Goal: Information Seeking & Learning: Find specific fact

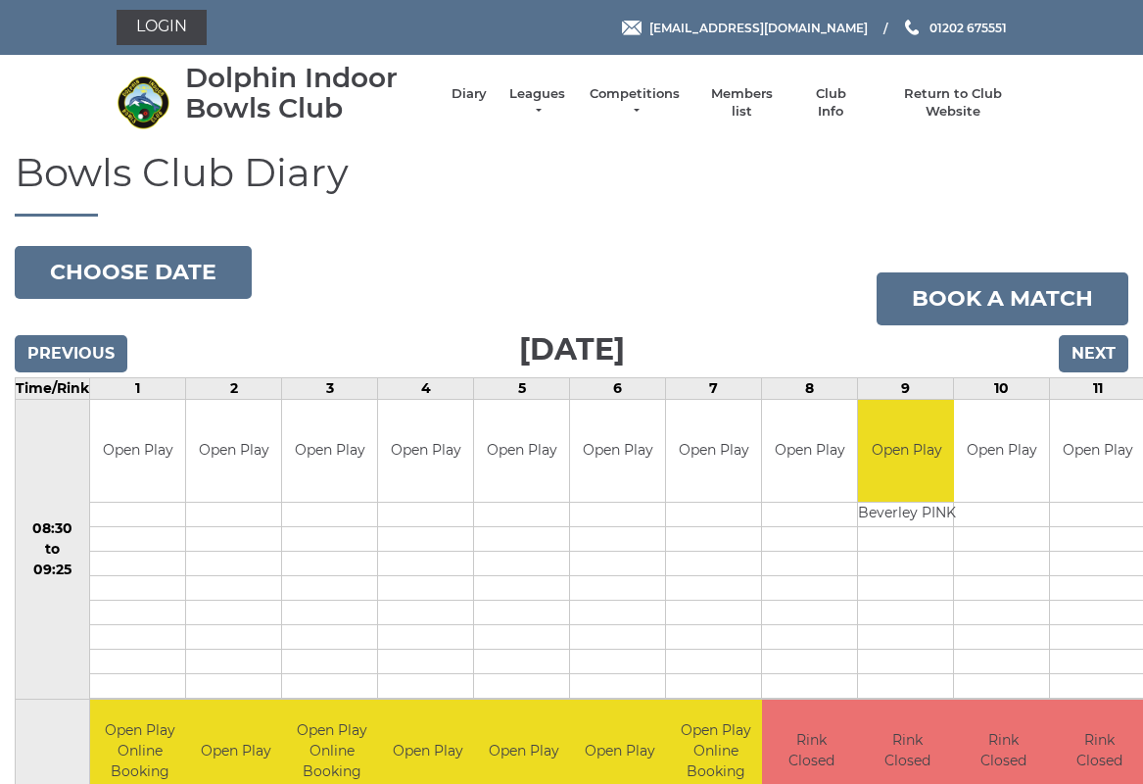
scroll to position [5, 0]
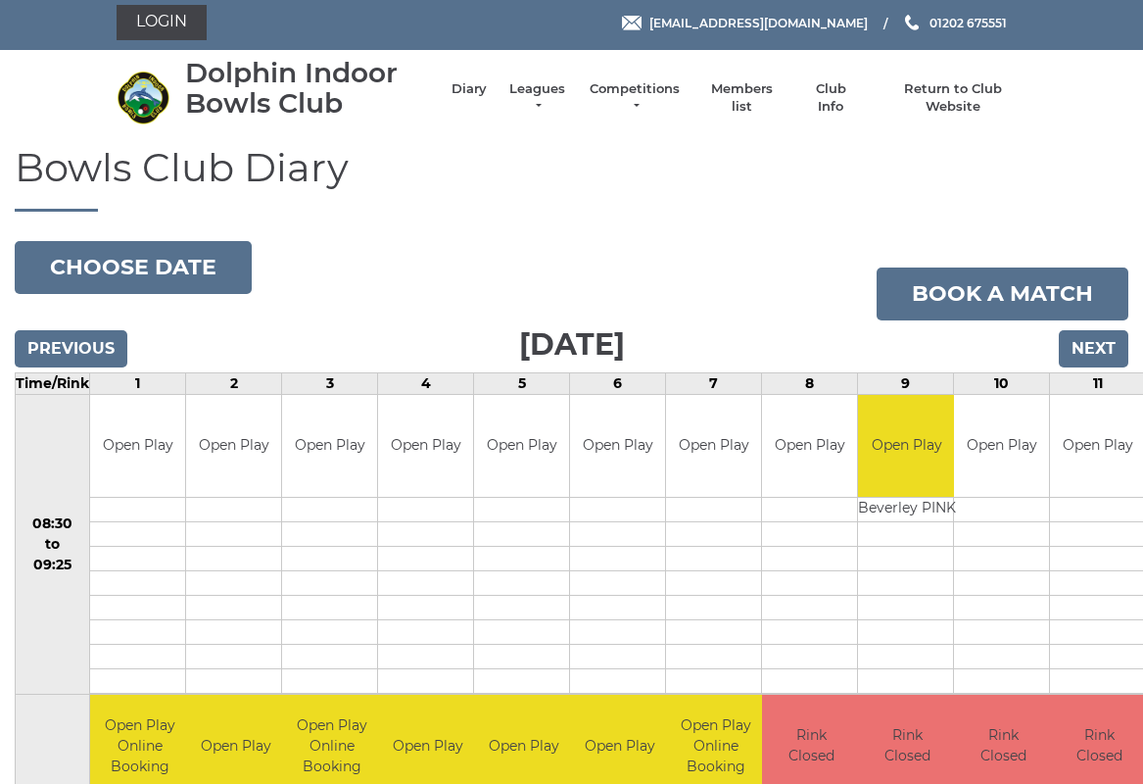
click at [182, 276] on button "Choose date" at bounding box center [133, 267] width 237 height 53
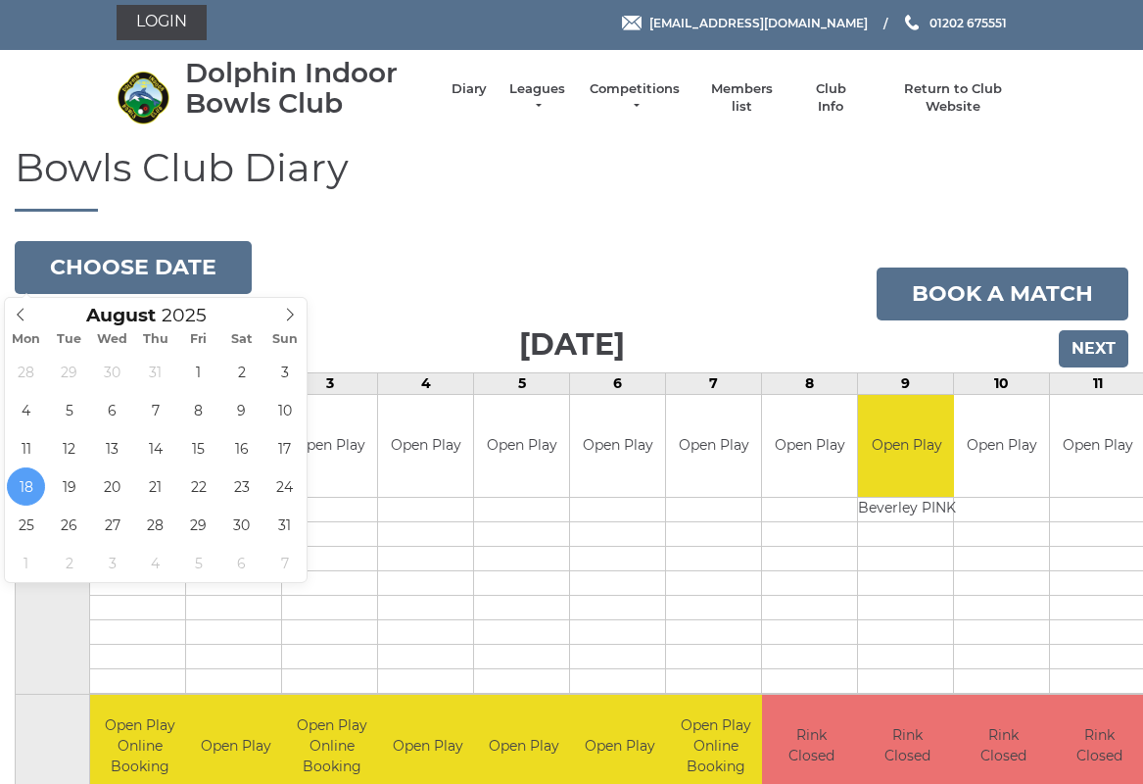
type input "2025-08-25"
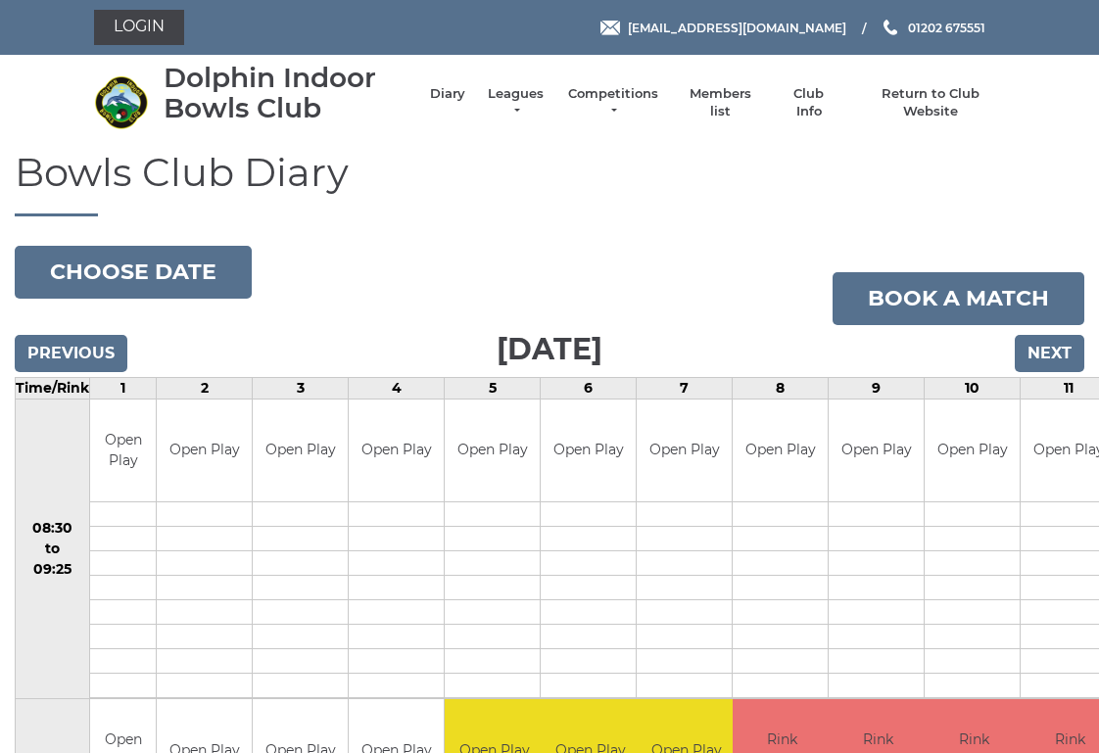
click at [211, 265] on button "Choose date" at bounding box center [133, 272] width 237 height 53
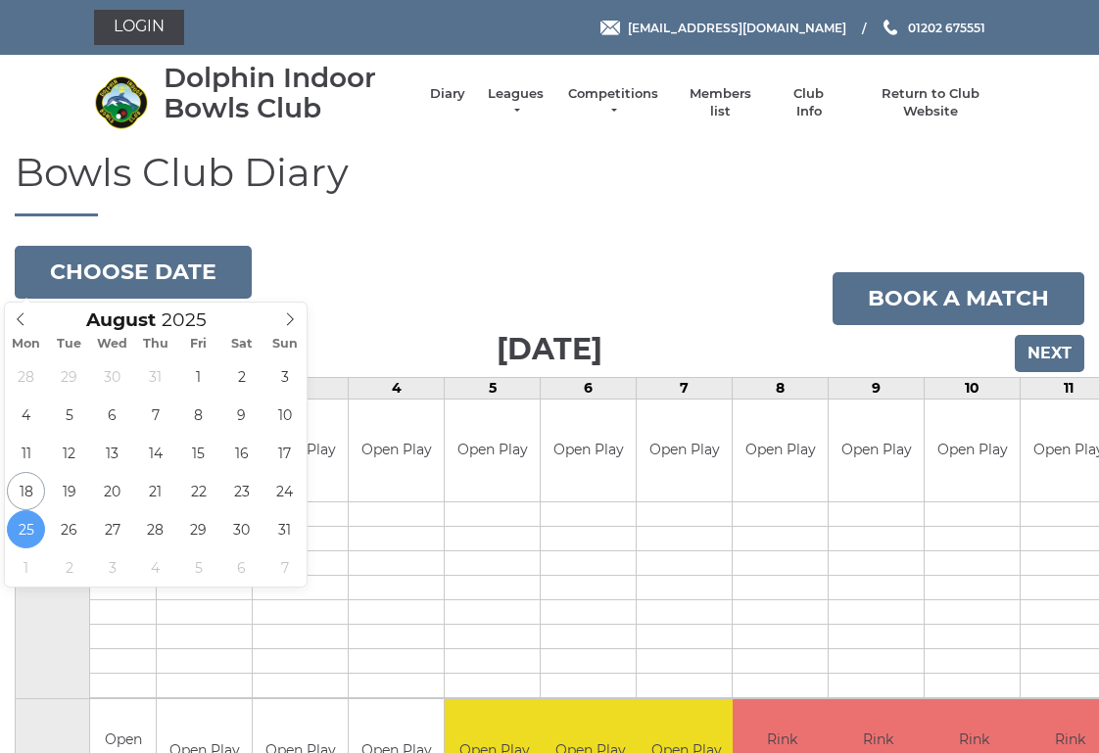
type input "2025-08-23"
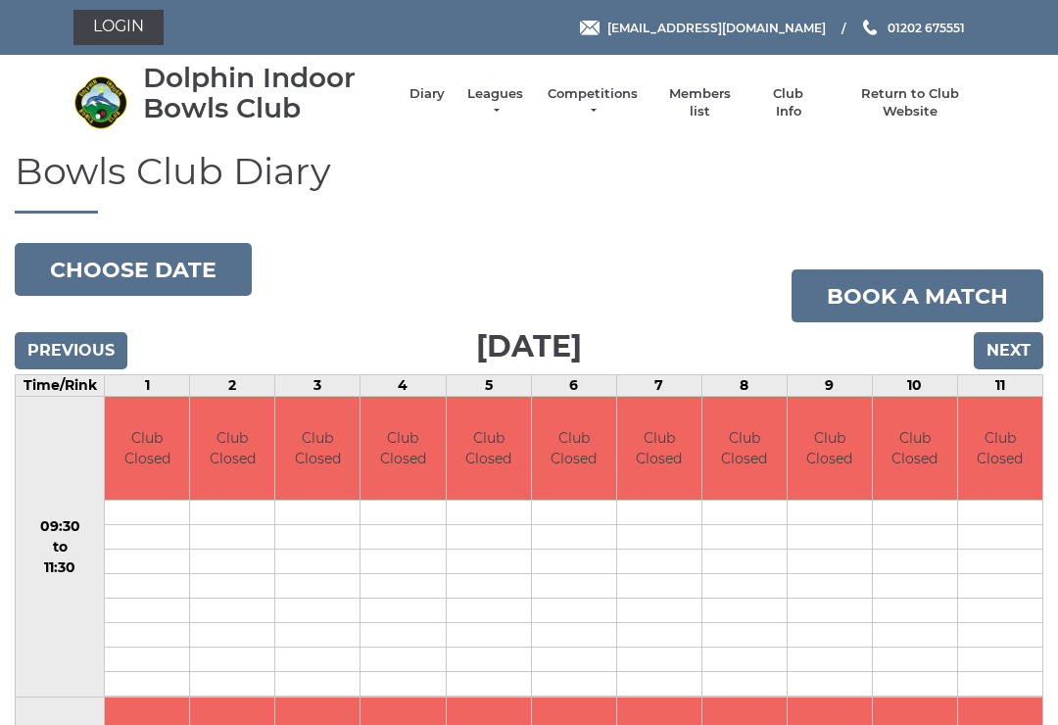
click at [191, 268] on button "Choose date" at bounding box center [133, 269] width 237 height 53
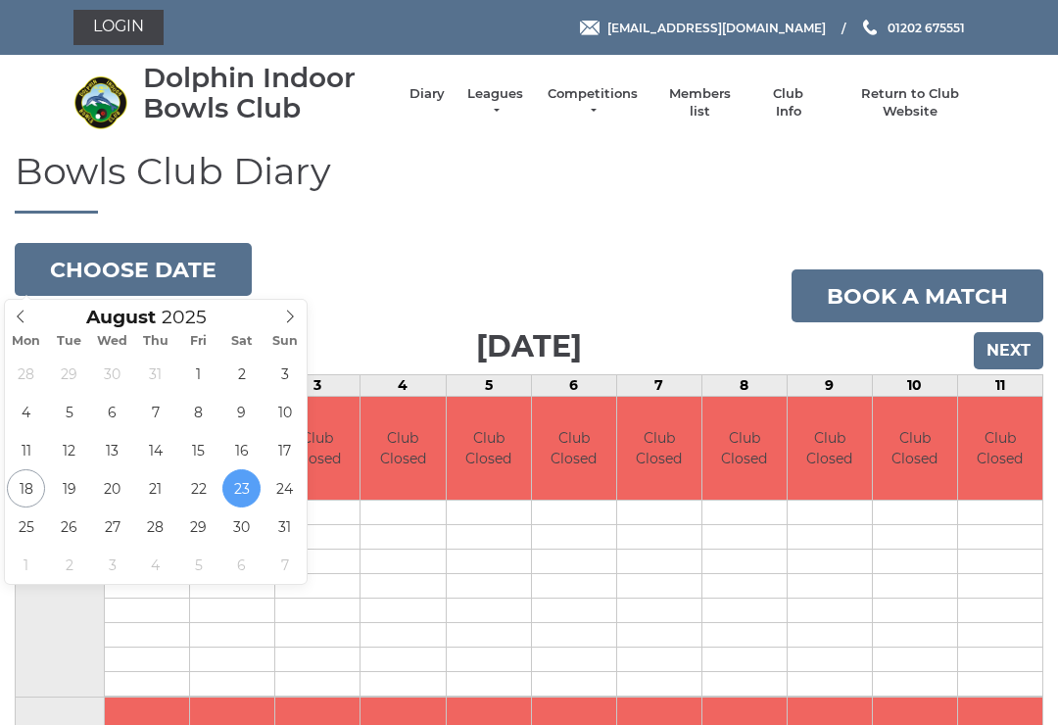
type input "2025-08-22"
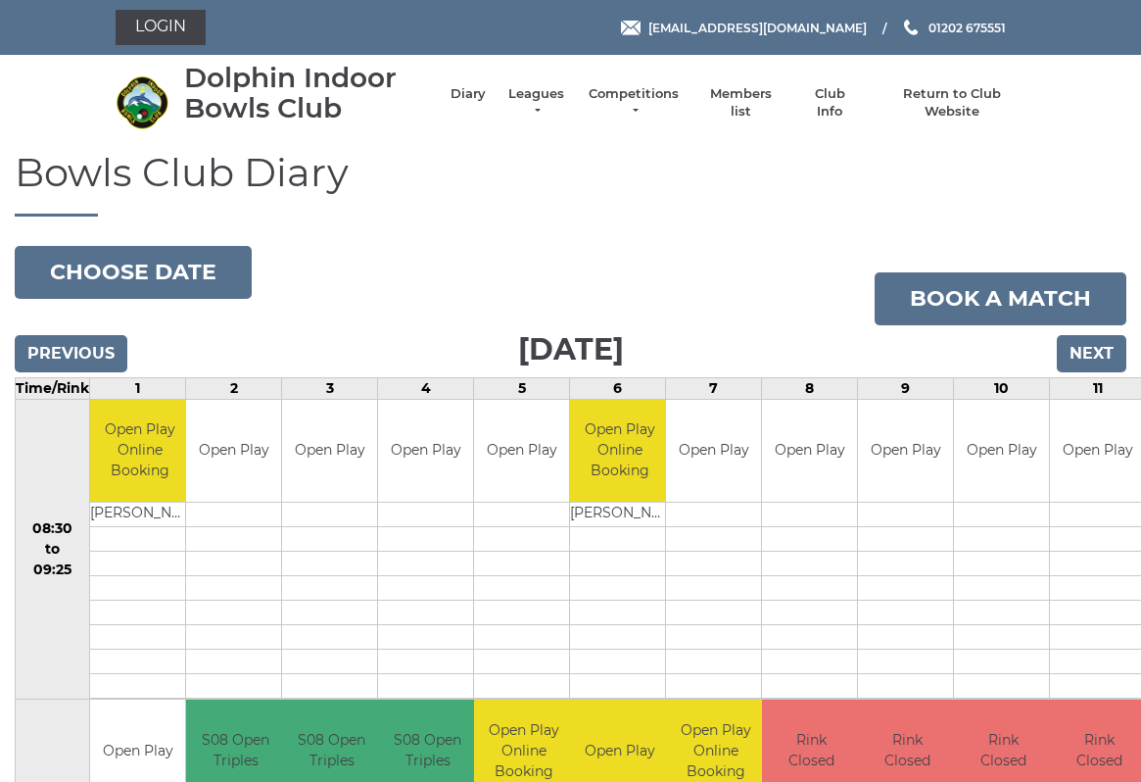
click at [212, 263] on button "Choose date" at bounding box center [133, 272] width 237 height 53
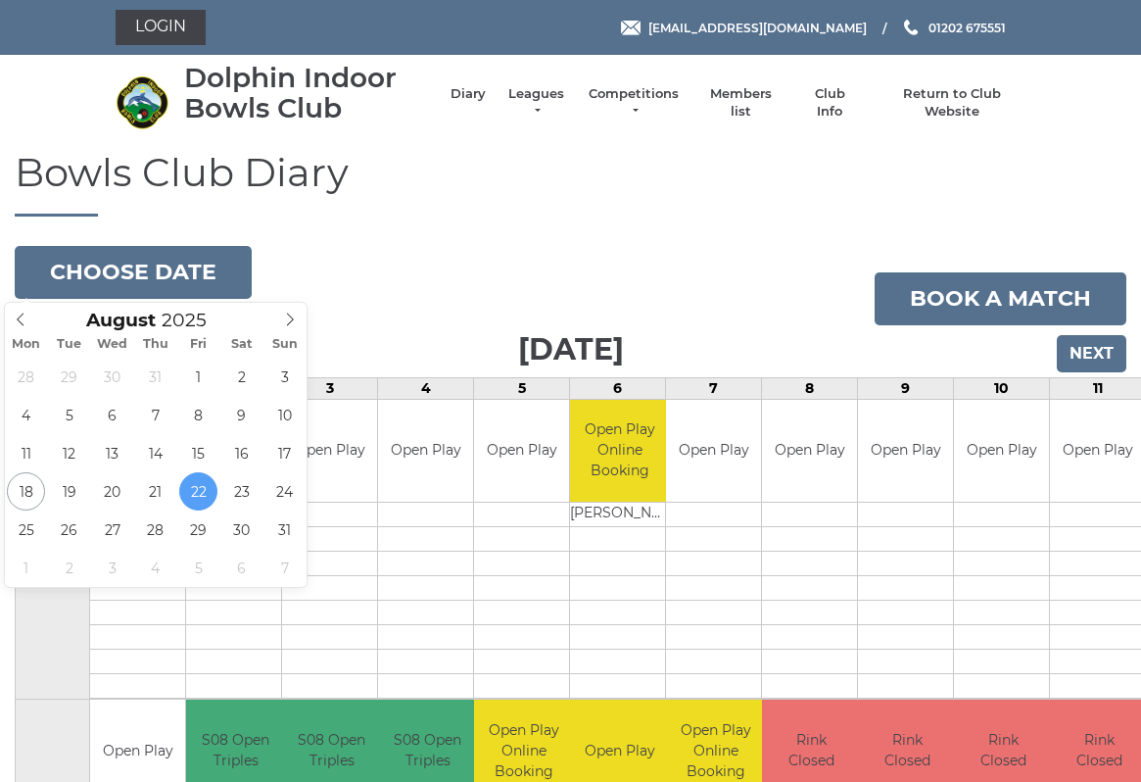
type input "[DATE]"
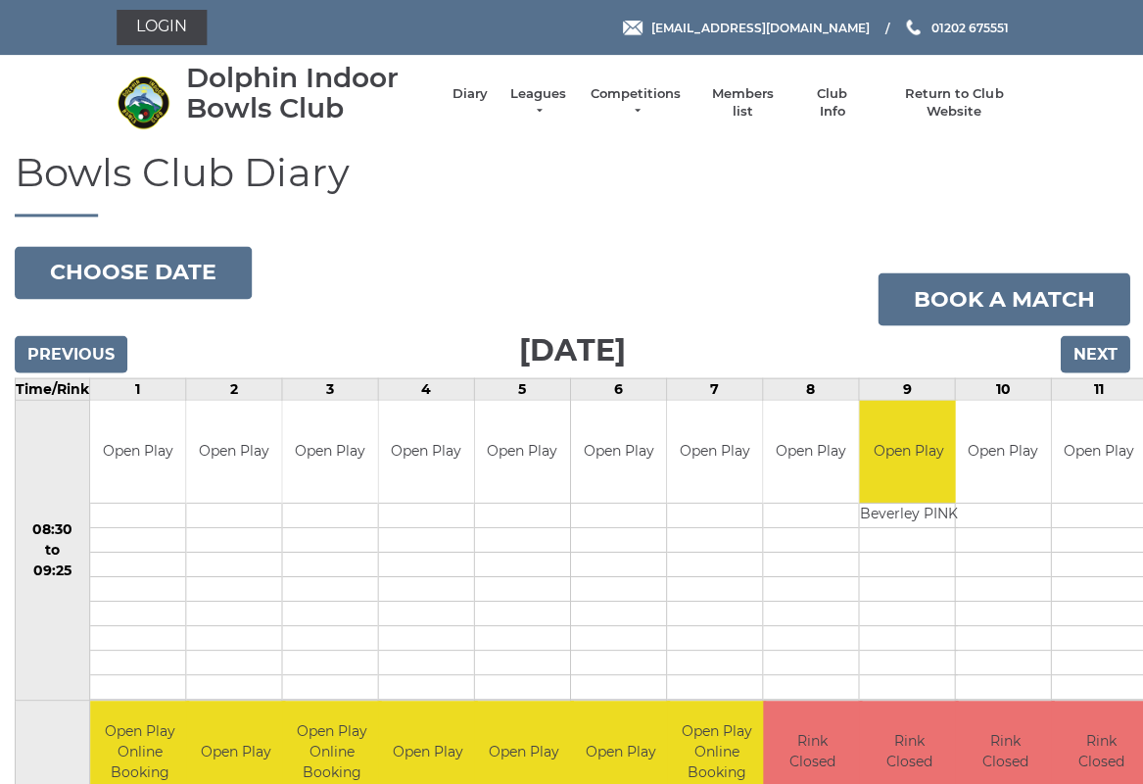
click at [765, 99] on link "Members list" at bounding box center [741, 102] width 81 height 35
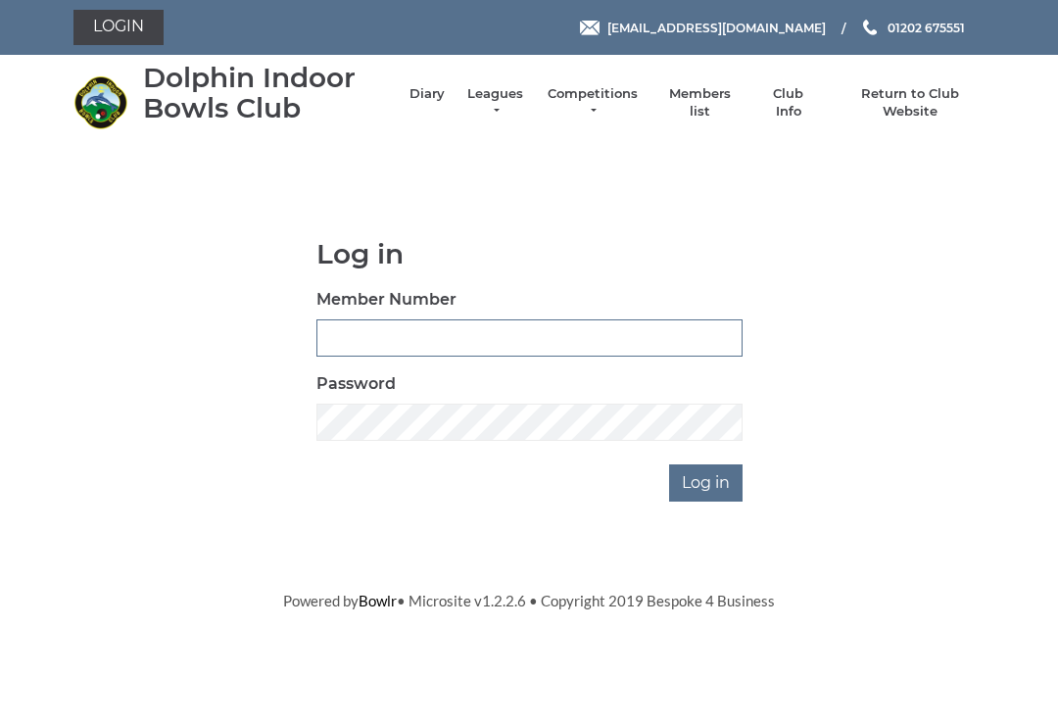
click at [431, 332] on input "Member Number" at bounding box center [529, 337] width 426 height 37
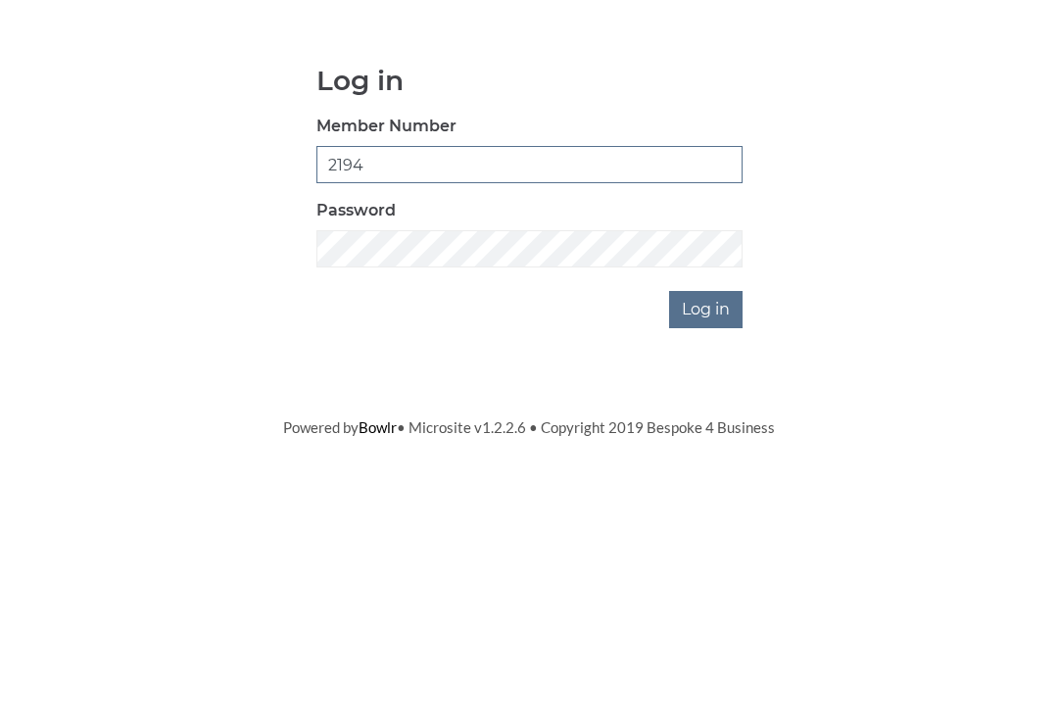
type input "2194"
click at [723, 464] on input "Log in" at bounding box center [705, 482] width 73 height 37
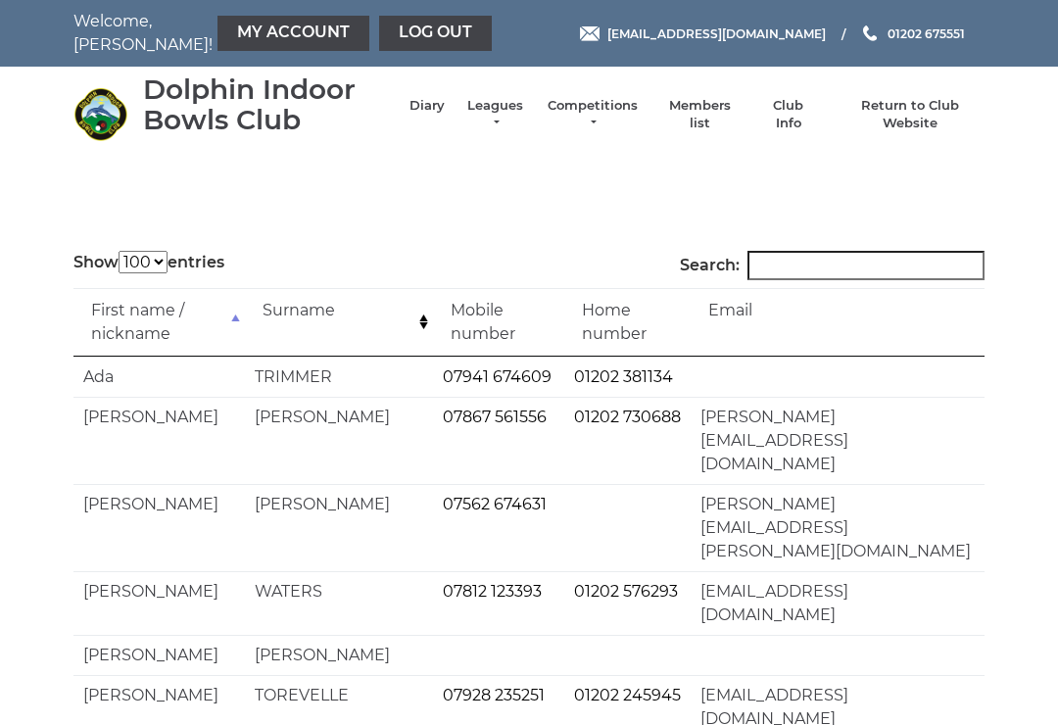
select select "100"
click at [832, 254] on input "Search:" at bounding box center [865, 265] width 237 height 29
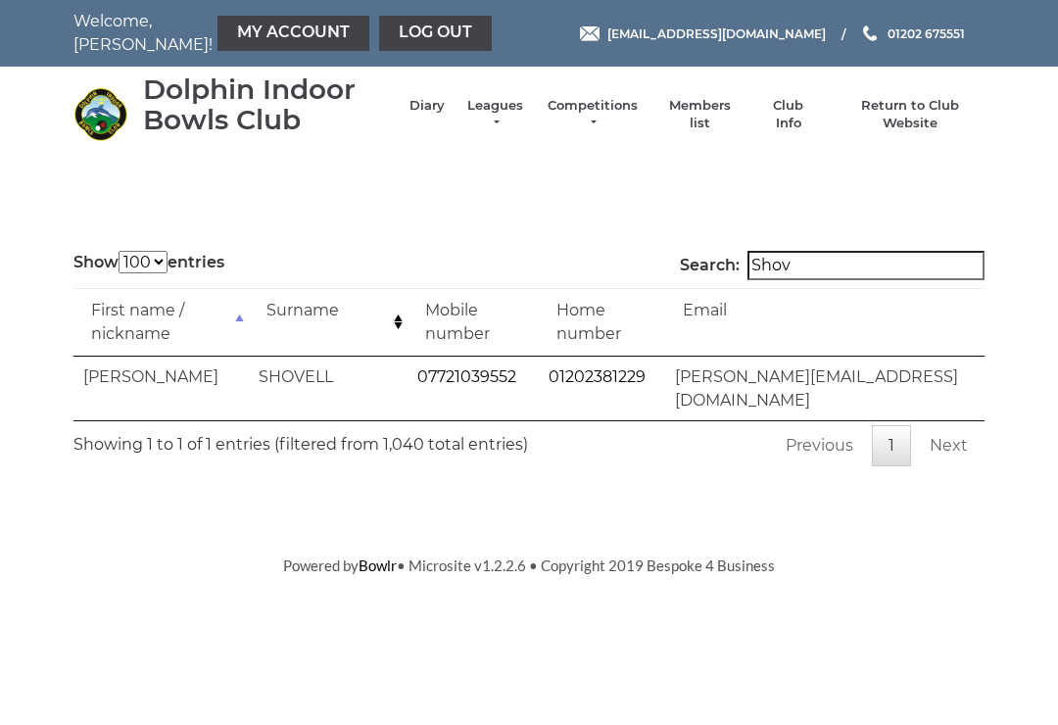
click at [849, 261] on input "Shov" at bounding box center [865, 265] width 237 height 29
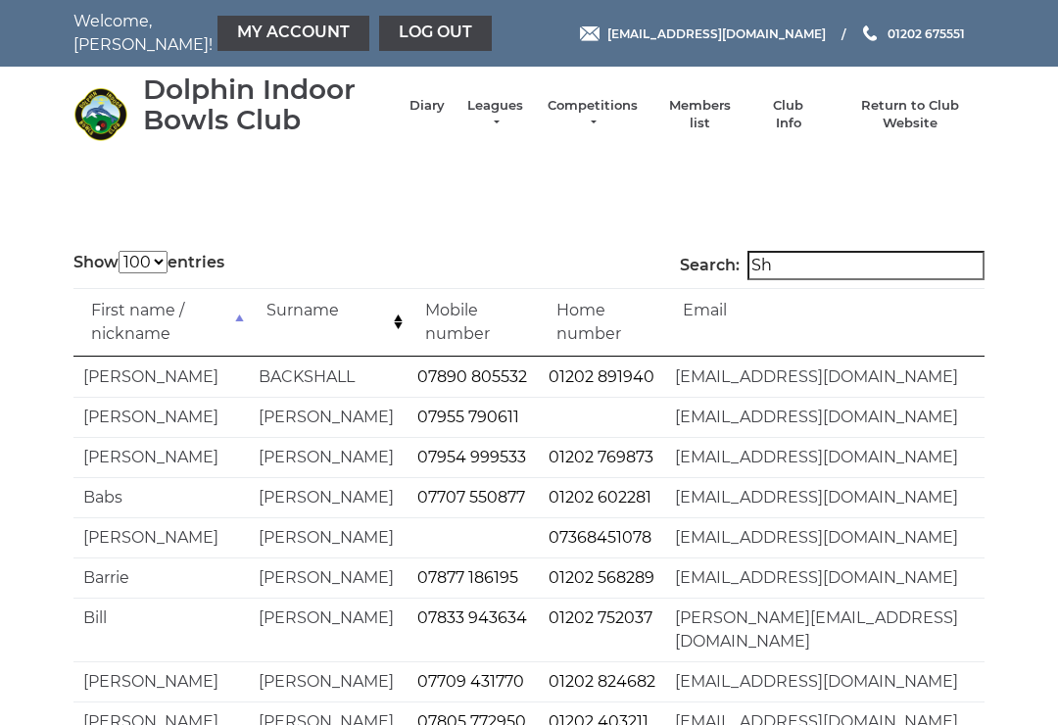
type input "S"
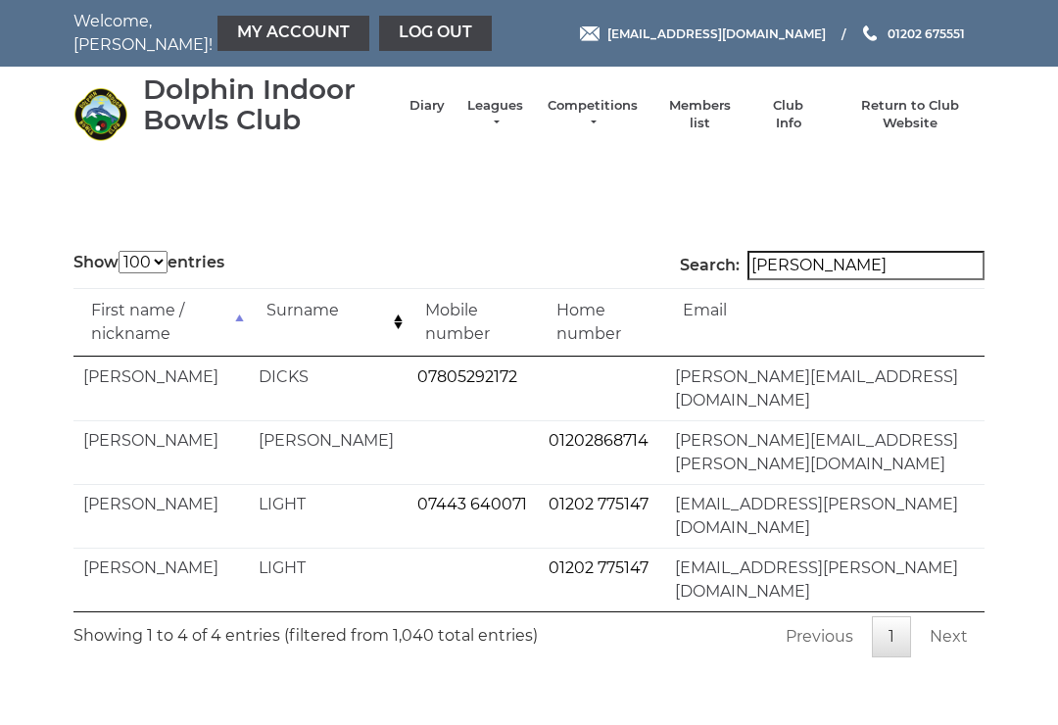
click at [871, 252] on input "Joyce" at bounding box center [865, 265] width 237 height 29
click at [841, 259] on input "Joyce" at bounding box center [865, 265] width 237 height 29
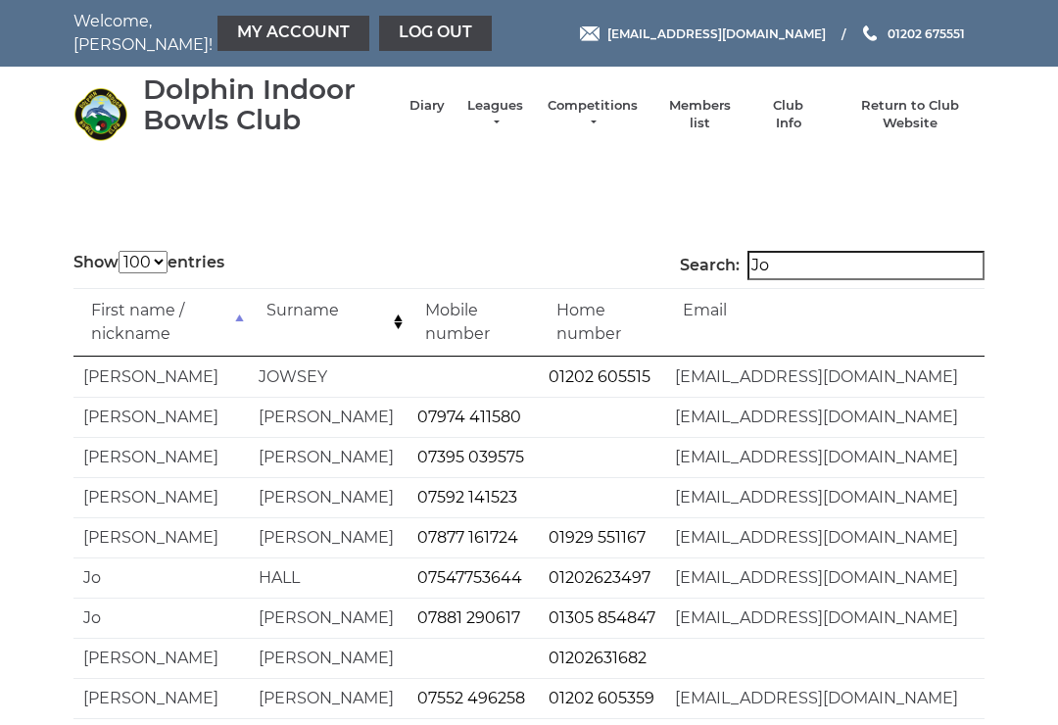
type input "J"
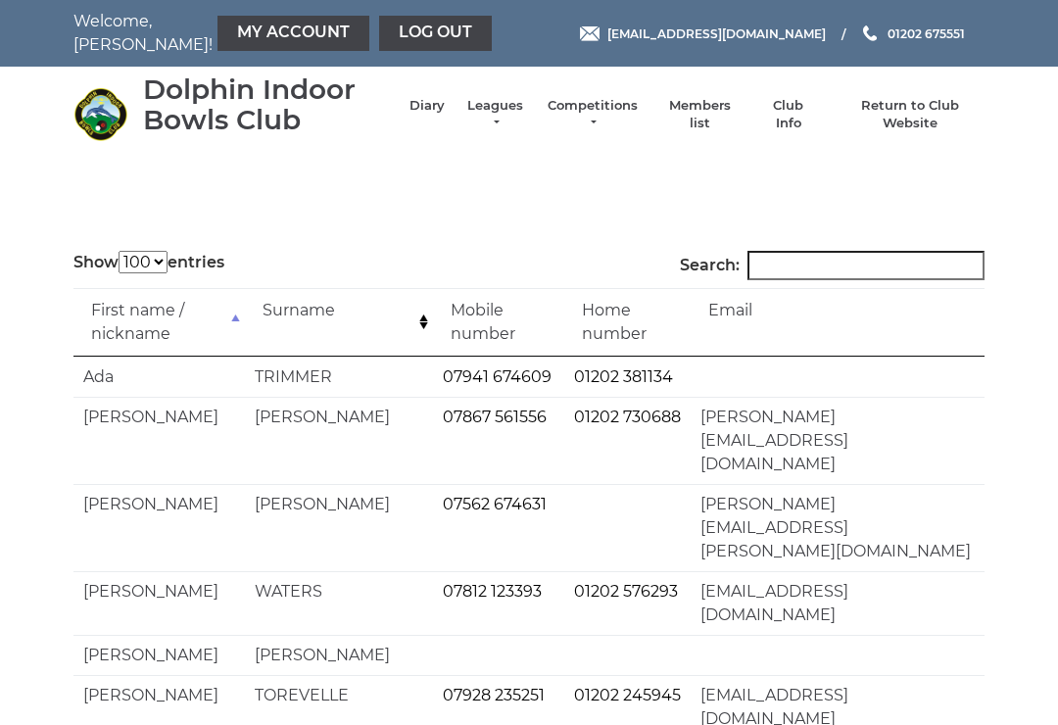
click at [391, 30] on link "Log out" at bounding box center [435, 33] width 113 height 35
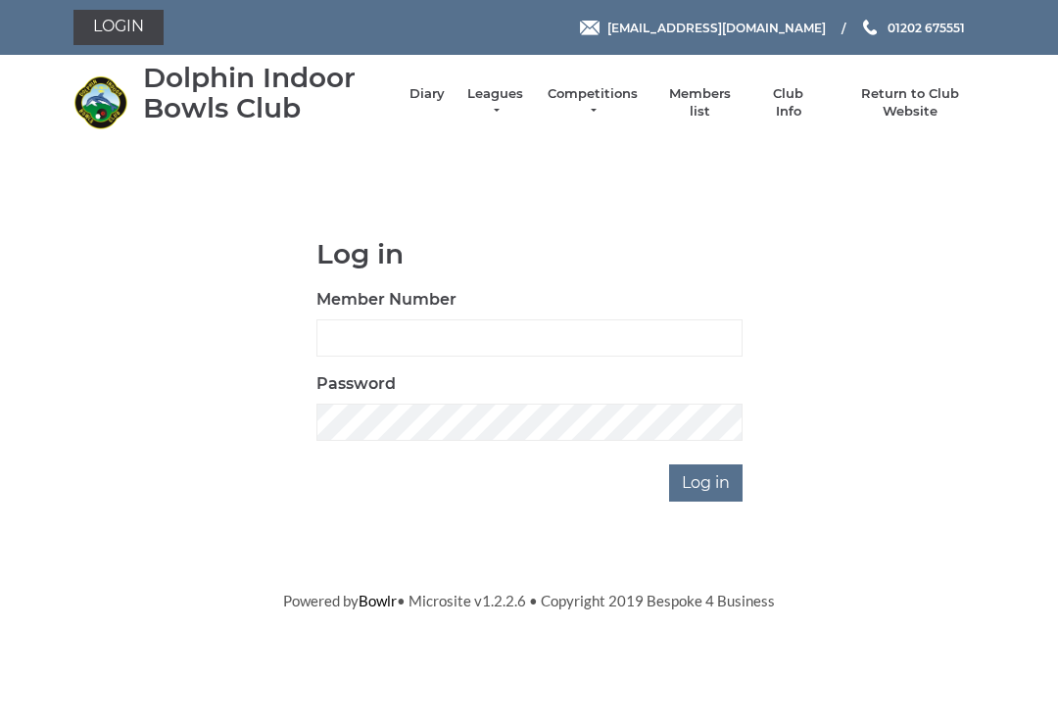
click at [905, 95] on li "Return to Club Website" at bounding box center [900, 102] width 167 height 55
click at [913, 103] on link "Return to Club Website" at bounding box center [910, 102] width 148 height 35
